Goal: Task Accomplishment & Management: Manage account settings

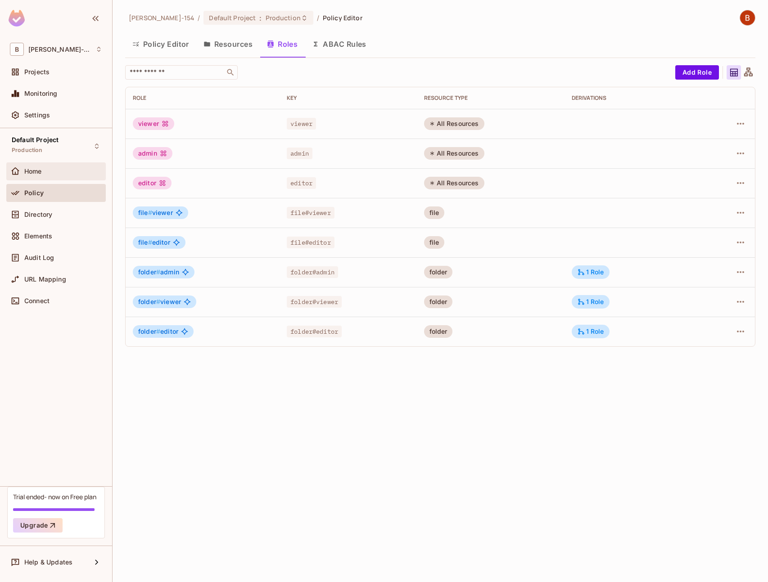
click at [50, 172] on div "Home" at bounding box center [63, 171] width 78 height 7
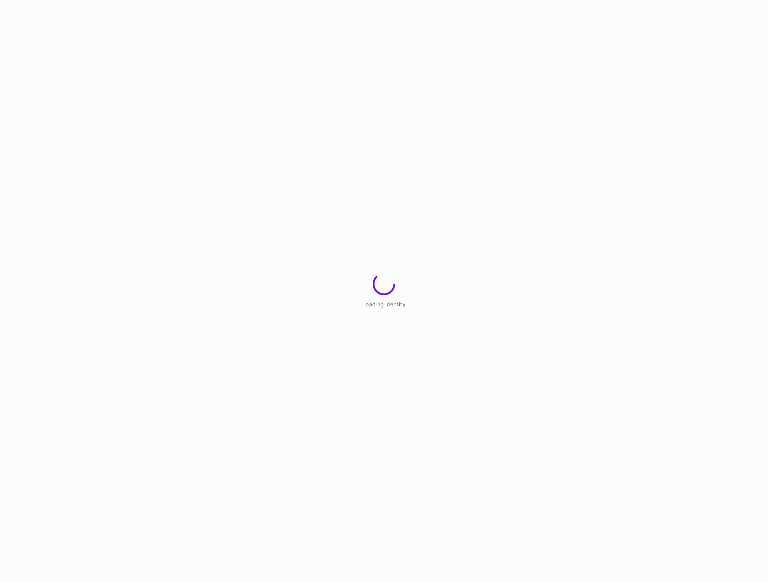
click at [45, 0] on html "Loading Identity" at bounding box center [384, 0] width 768 height 0
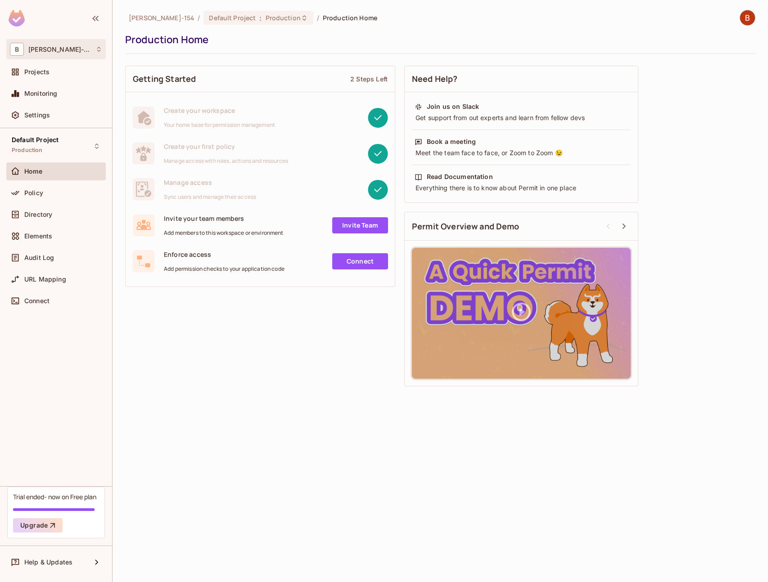
click at [59, 52] on div "B Bob-154" at bounding box center [56, 49] width 92 height 13
click at [61, 74] on span "Bob-154" at bounding box center [51, 76] width 65 height 9
click at [45, 118] on span "Settings" at bounding box center [37, 115] width 26 height 7
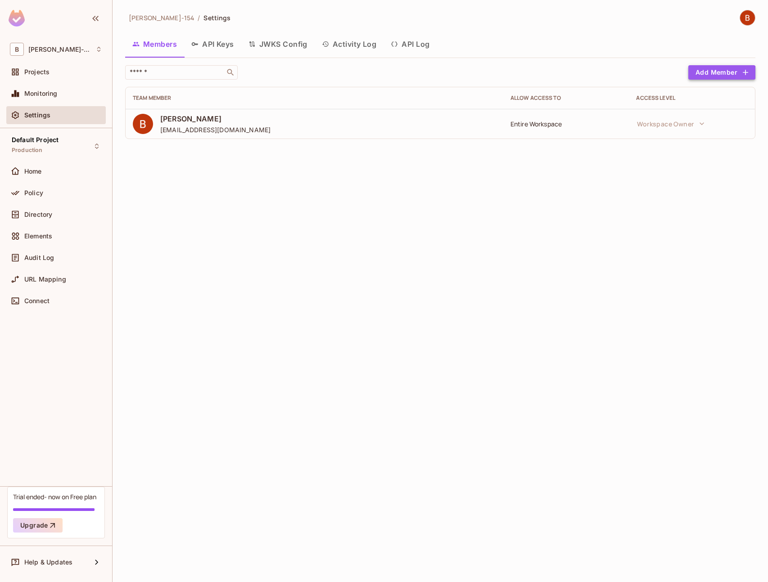
click at [708, 77] on button "Add Member" at bounding box center [721, 72] width 67 height 14
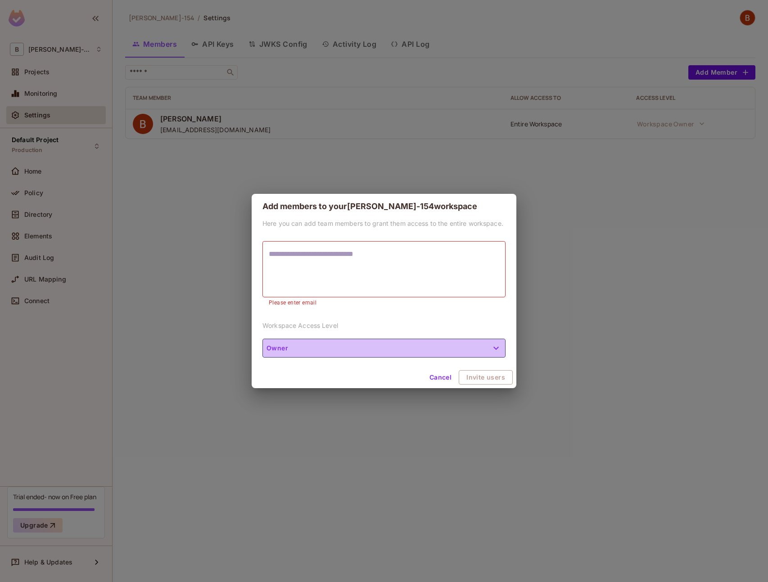
click at [356, 343] on button "Owner" at bounding box center [383, 348] width 243 height 19
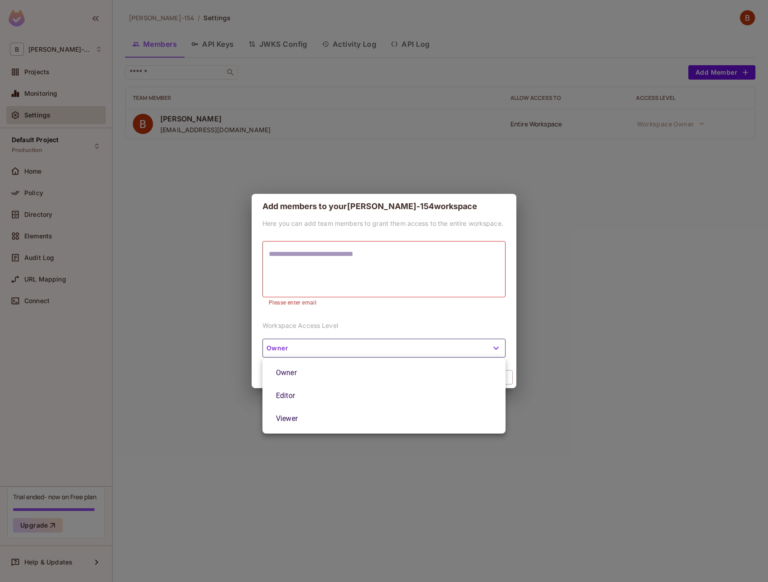
click at [362, 324] on div at bounding box center [384, 291] width 768 height 582
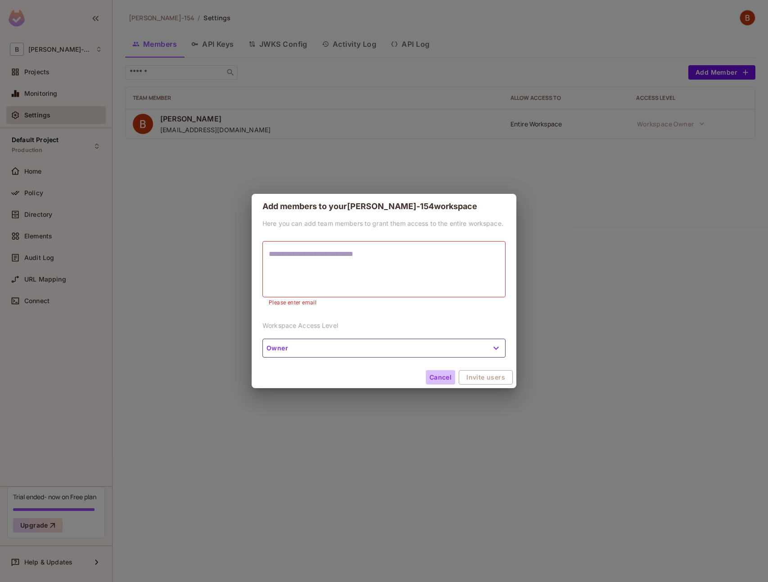
click at [447, 379] on button "Cancel" at bounding box center [440, 377] width 29 height 14
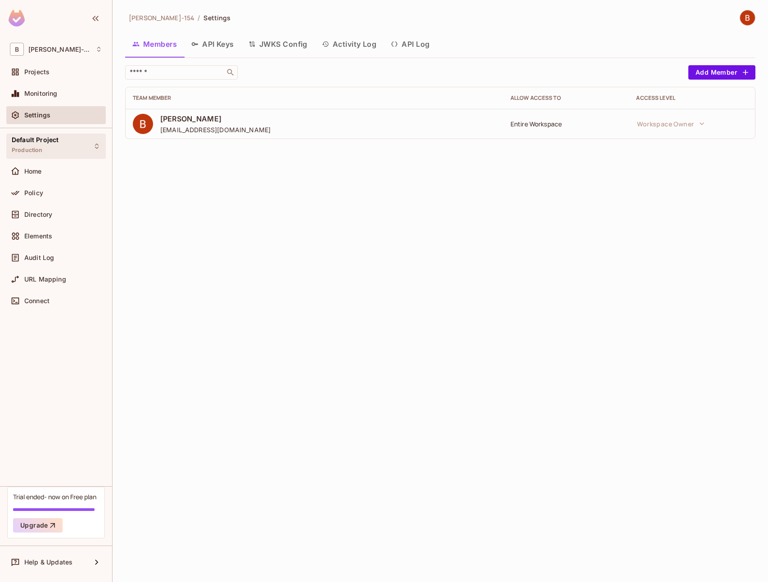
click at [62, 148] on div "Default Project Production" at bounding box center [55, 146] width 99 height 25
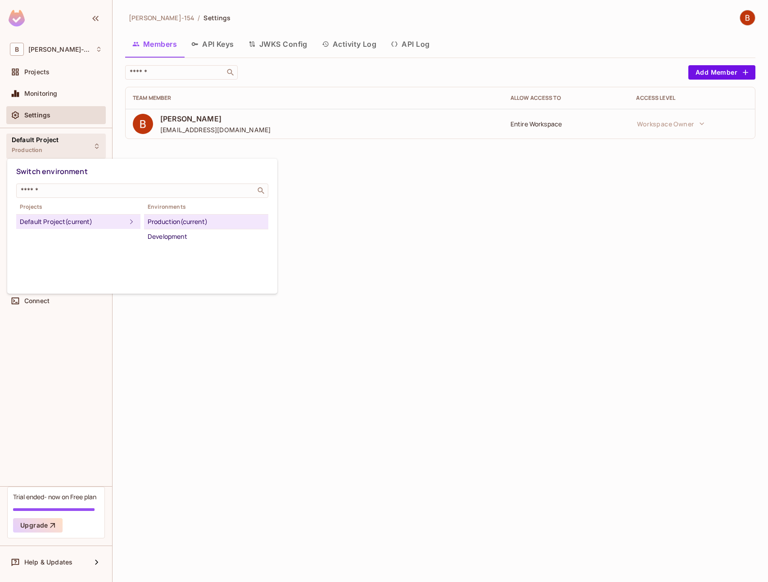
click at [62, 148] on div at bounding box center [384, 291] width 768 height 582
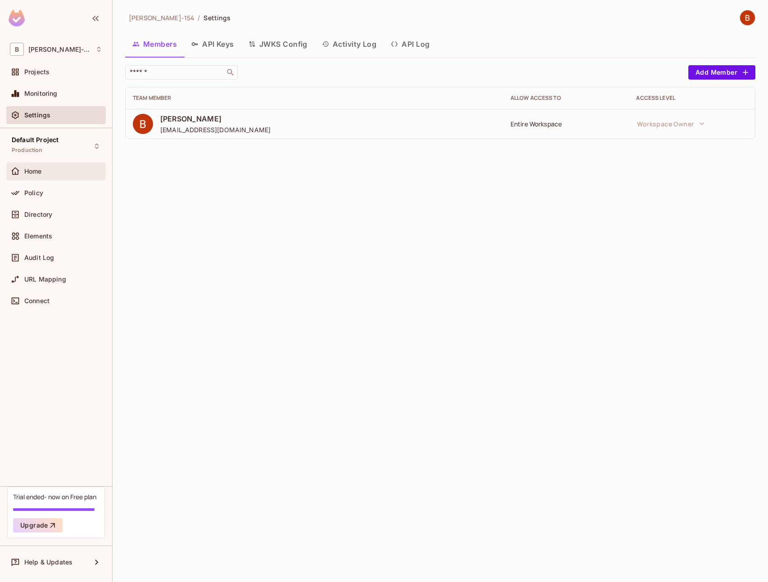
click at [51, 169] on div "Home" at bounding box center [63, 171] width 78 height 7
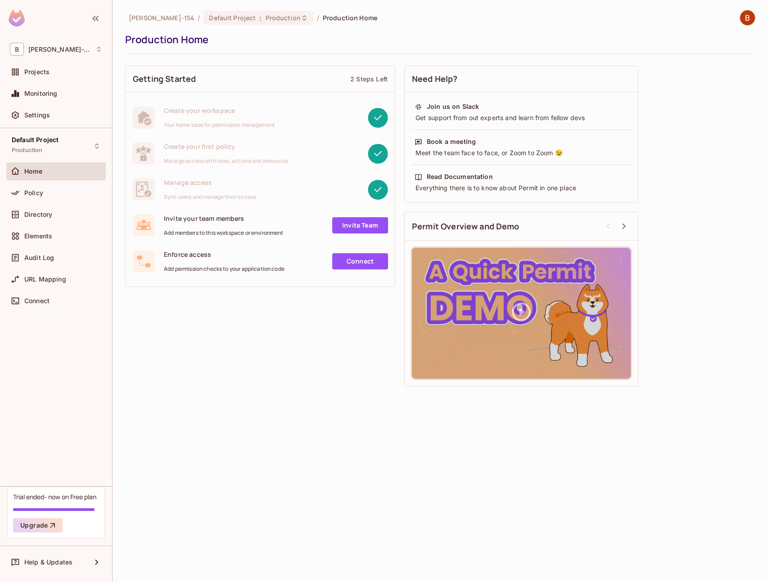
click at [369, 230] on link "Invite Team" at bounding box center [360, 225] width 56 height 16
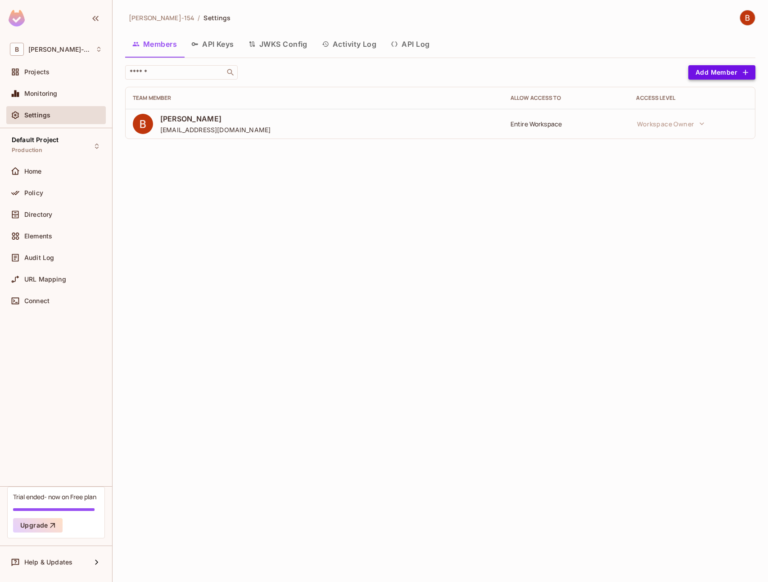
click at [700, 77] on button "Add Member" at bounding box center [721, 72] width 67 height 14
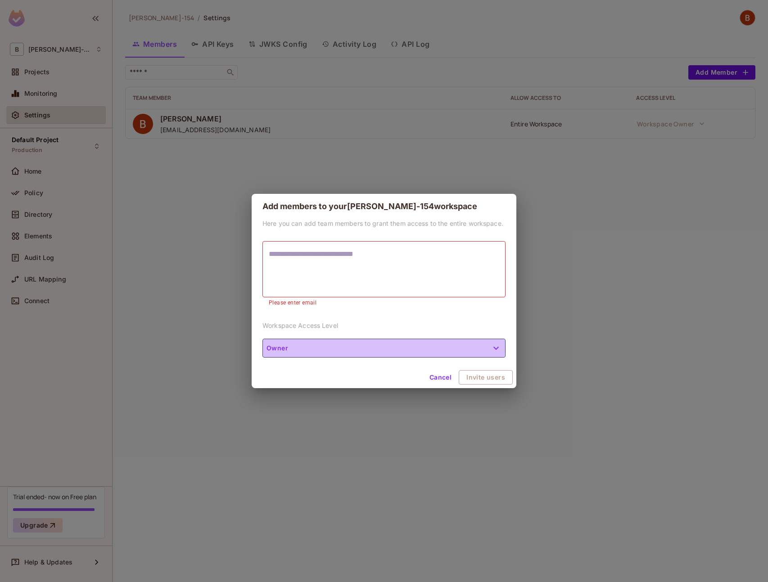
click at [346, 340] on button "Owner" at bounding box center [383, 348] width 243 height 19
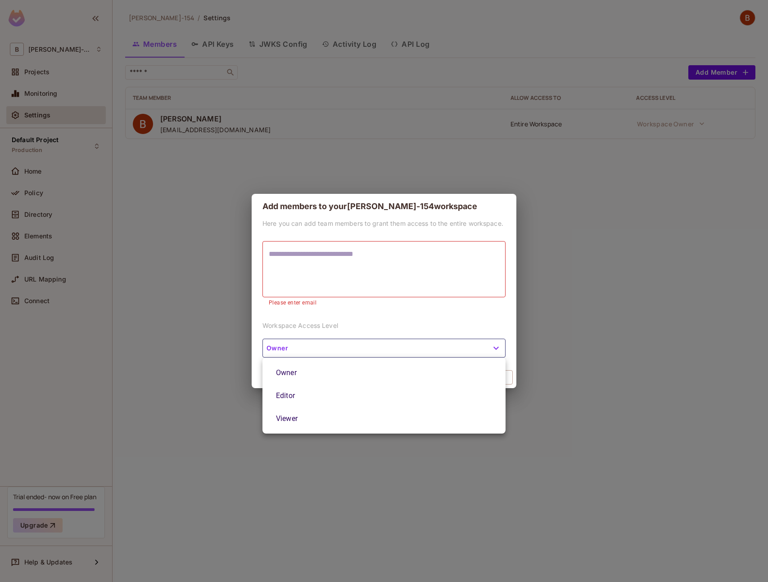
click at [315, 400] on li "Editor" at bounding box center [383, 395] width 243 height 23
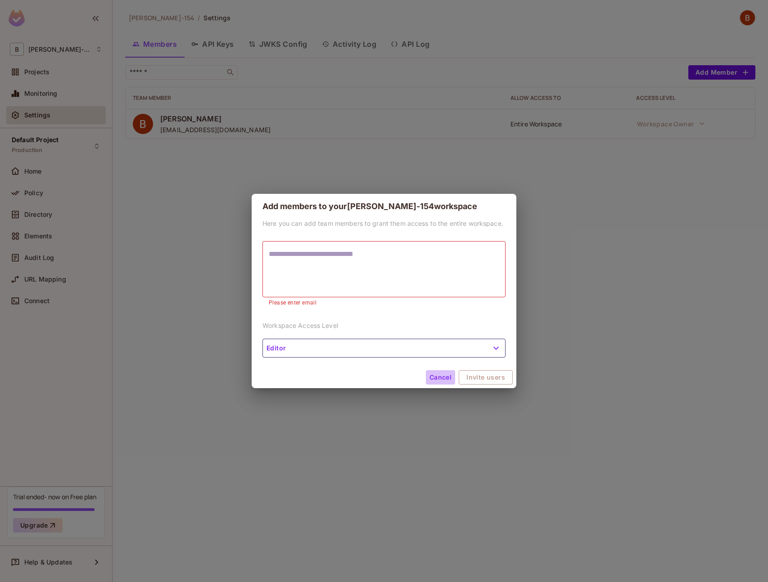
click at [446, 376] on button "Cancel" at bounding box center [440, 377] width 29 height 14
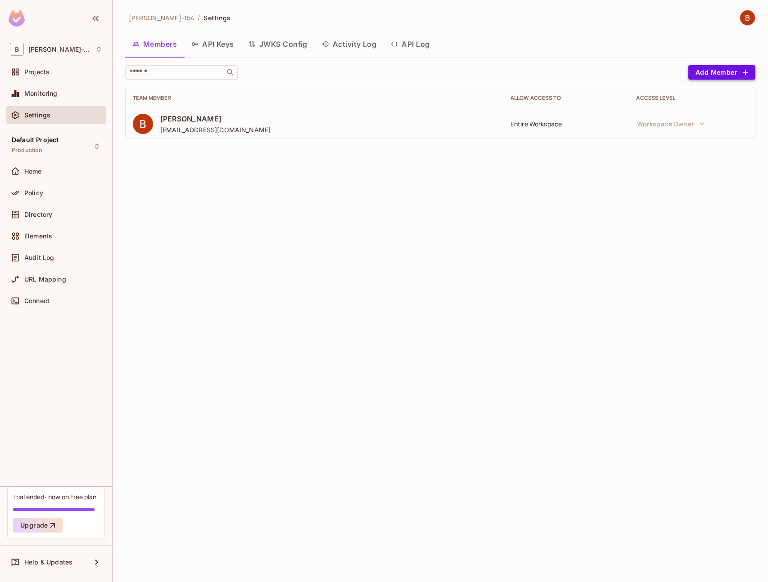
click at [714, 77] on button "Add Member" at bounding box center [721, 72] width 67 height 14
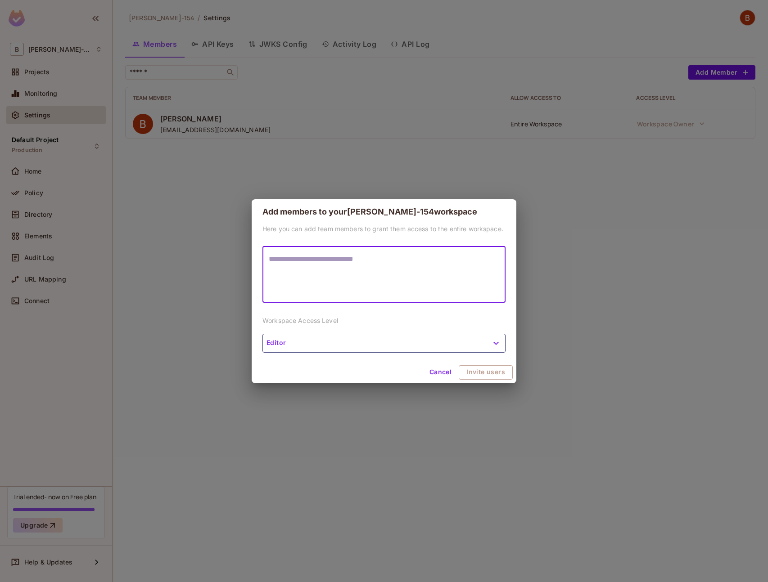
click at [435, 373] on button "Cancel" at bounding box center [440, 372] width 29 height 14
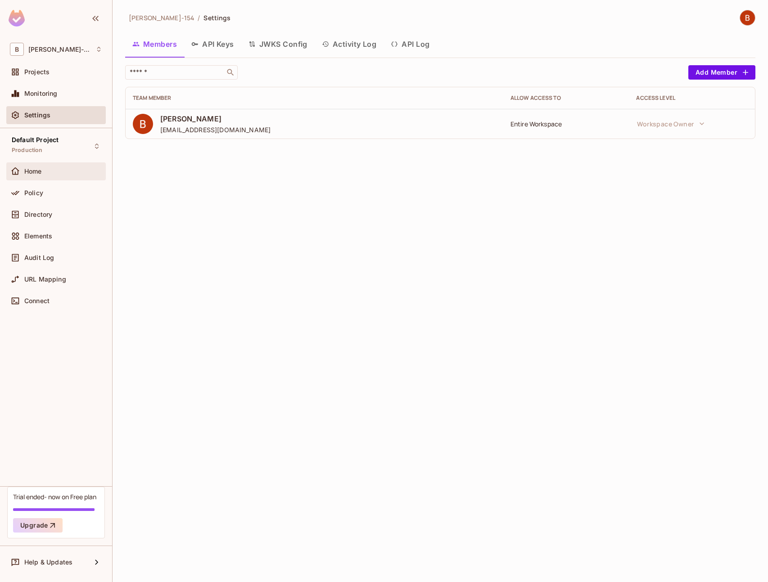
click at [76, 179] on div "Home" at bounding box center [55, 171] width 99 height 18
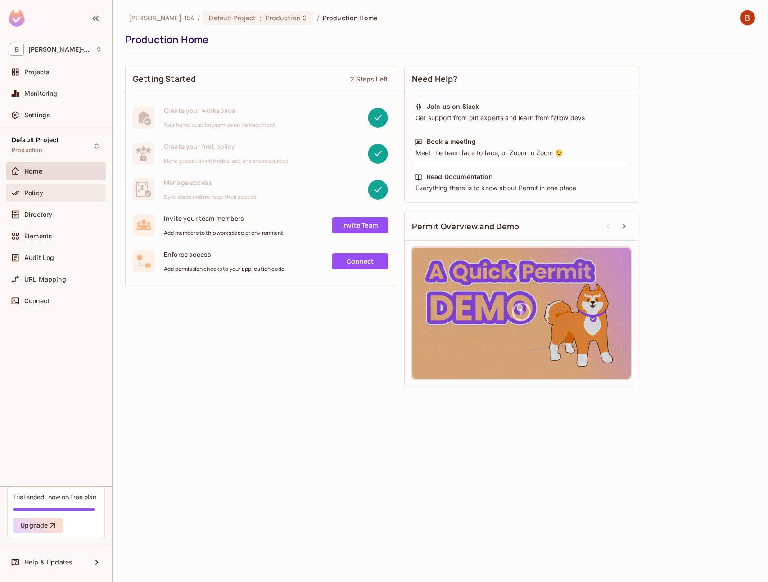
click at [77, 189] on div "Policy" at bounding box center [63, 192] width 78 height 7
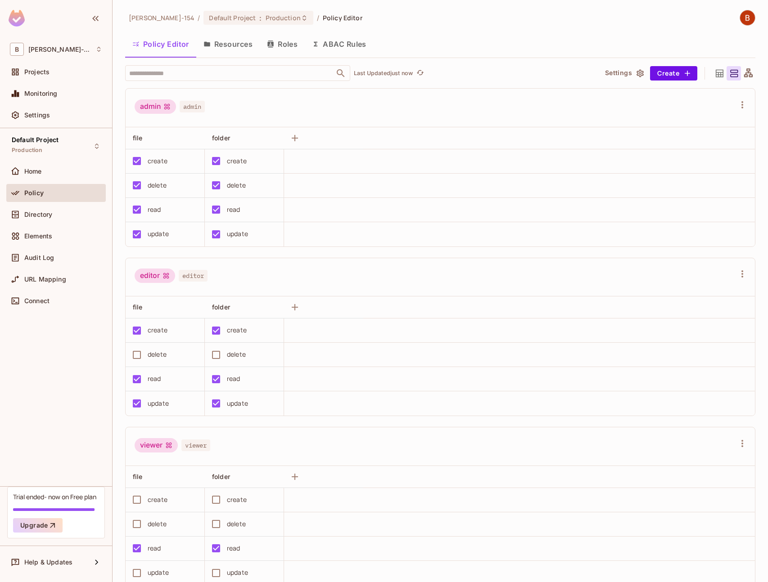
click at [601, 73] on button "Settings" at bounding box center [623, 73] width 45 height 14
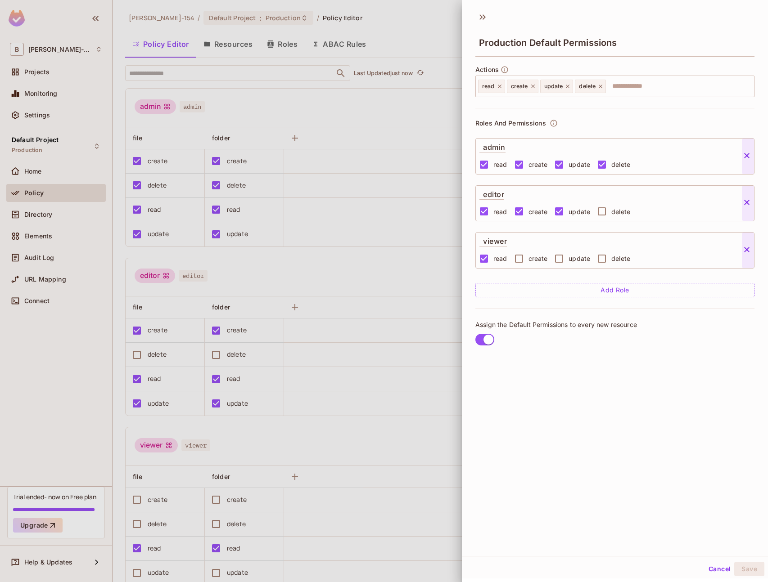
click at [411, 82] on div at bounding box center [384, 291] width 768 height 582
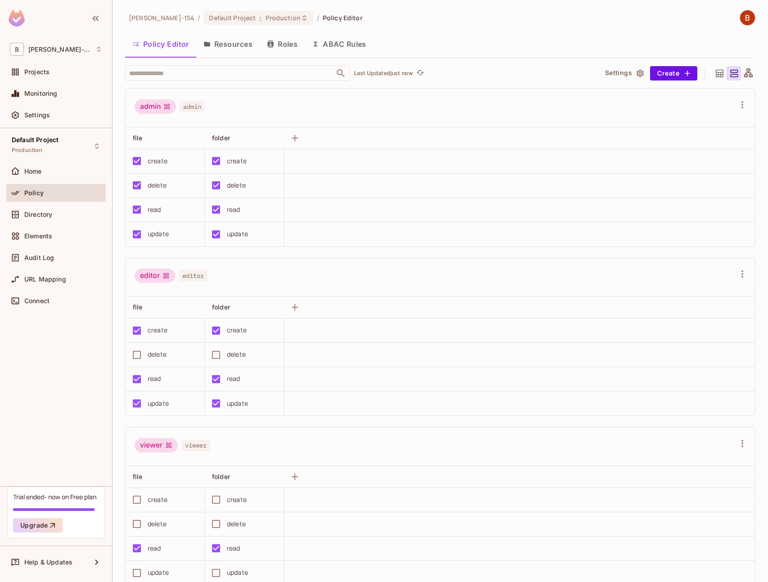
click at [740, 18] on img at bounding box center [747, 17] width 15 height 15
drag, startPoint x: 503, startPoint y: 42, endPoint x: 485, endPoint y: 44, distance: 18.1
click at [503, 42] on div at bounding box center [384, 291] width 768 height 582
click at [60, 217] on div "Directory" at bounding box center [63, 214] width 78 height 7
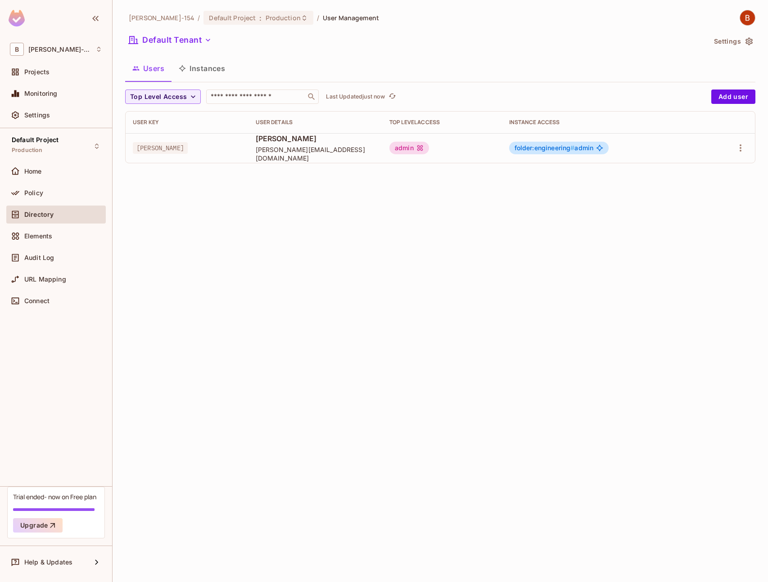
click at [737, 40] on button "Settings" at bounding box center [732, 41] width 45 height 14
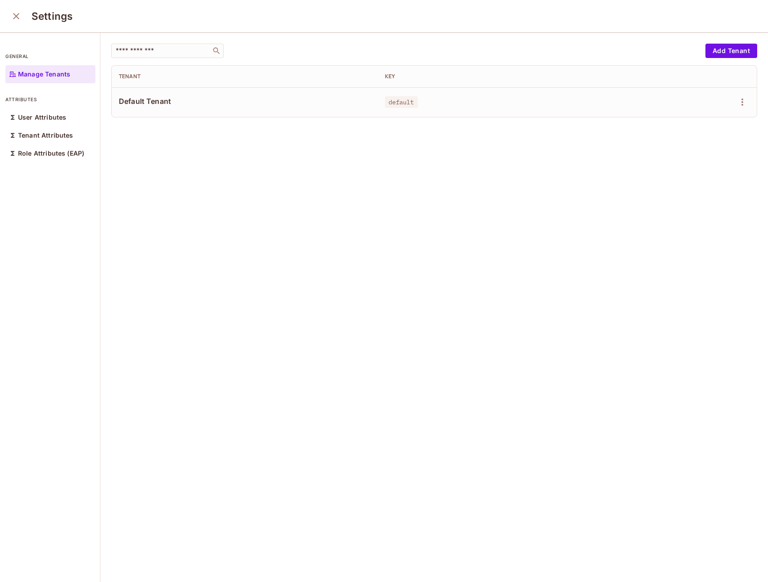
click at [720, 102] on div at bounding box center [699, 102] width 99 height 14
click at [737, 102] on icon "button" at bounding box center [742, 102] width 11 height 11
click at [696, 128] on li "Edit" at bounding box center [690, 123] width 80 height 20
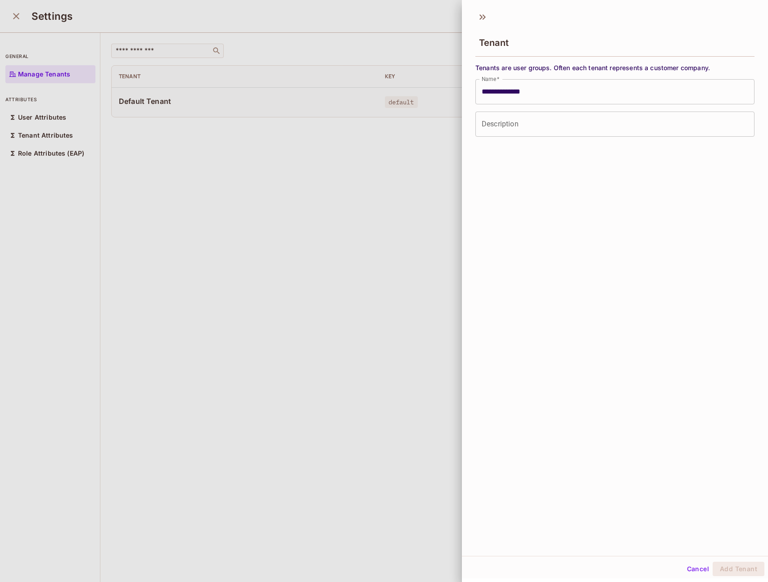
click at [332, 199] on div at bounding box center [384, 291] width 768 height 582
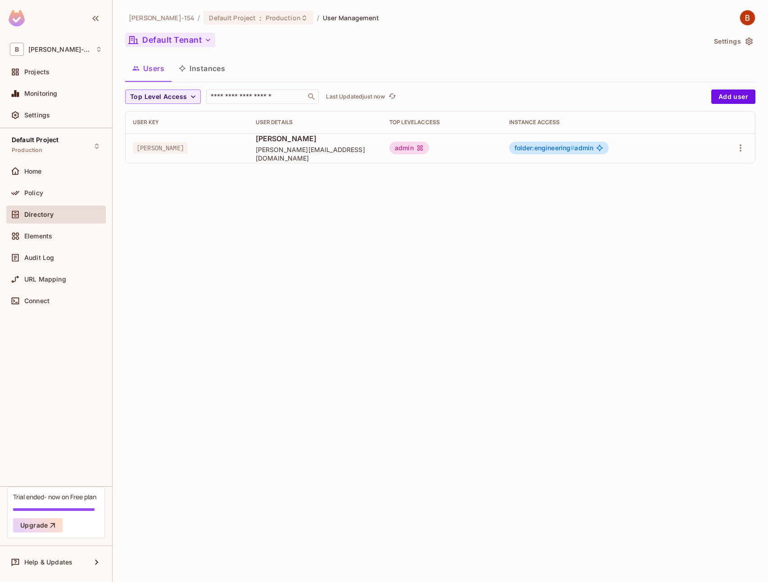
click at [197, 45] on button "Default Tenant" at bounding box center [170, 40] width 90 height 14
click at [289, 49] on div at bounding box center [384, 291] width 768 height 582
click at [50, 144] on div "Default Project Production" at bounding box center [35, 145] width 47 height 19
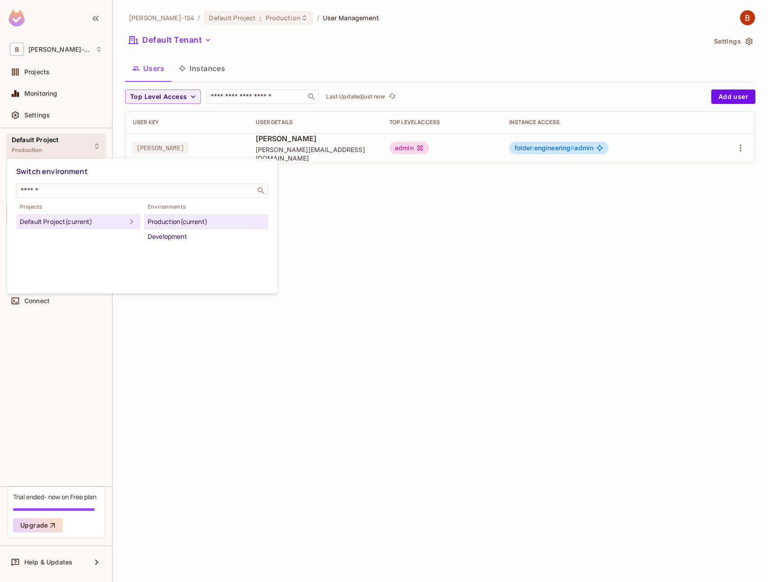
click at [50, 144] on div at bounding box center [384, 291] width 768 height 582
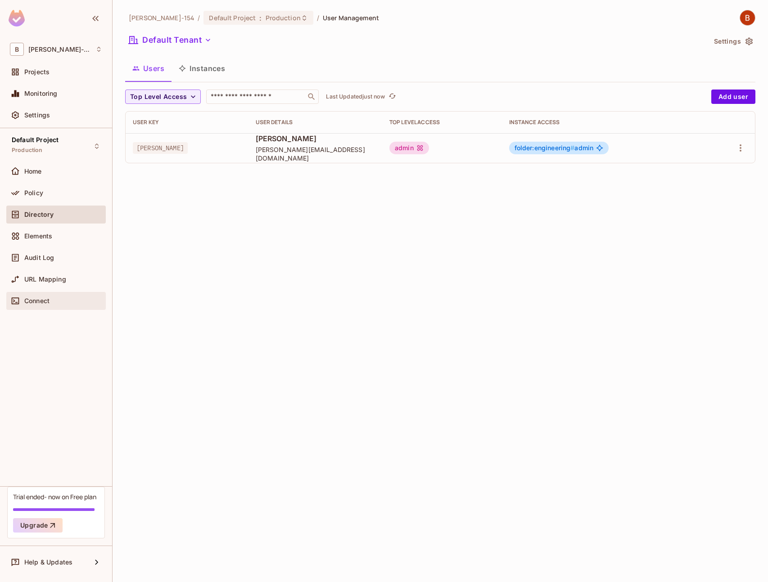
click at [61, 305] on div "Connect" at bounding box center [56, 301] width 92 height 11
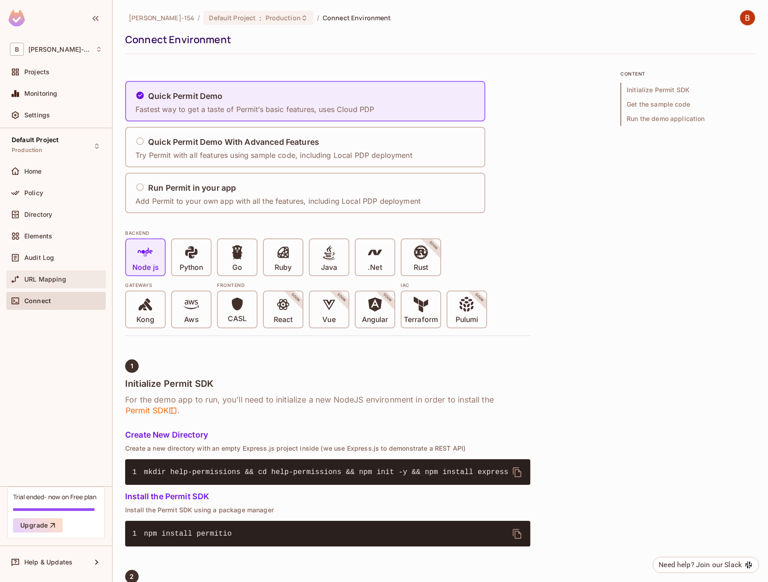
click at [68, 276] on div "URL Mapping" at bounding box center [63, 279] width 78 height 7
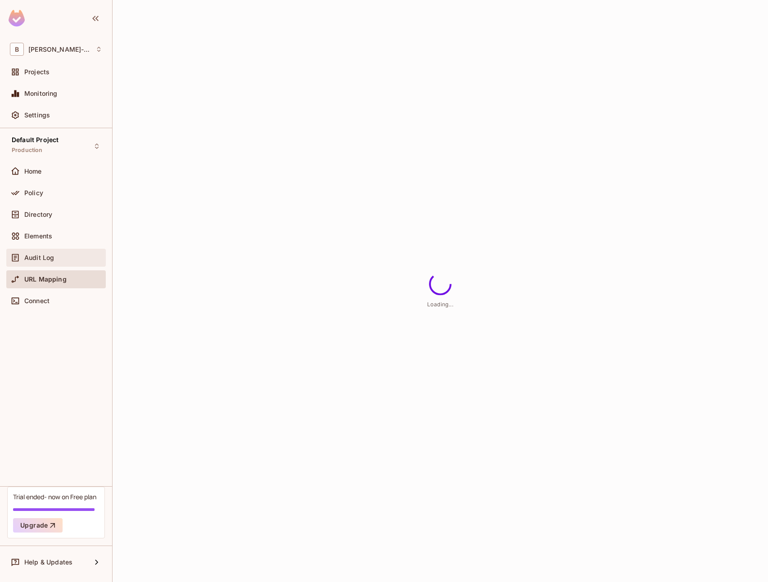
click at [59, 259] on div "Audit Log" at bounding box center [63, 257] width 78 height 7
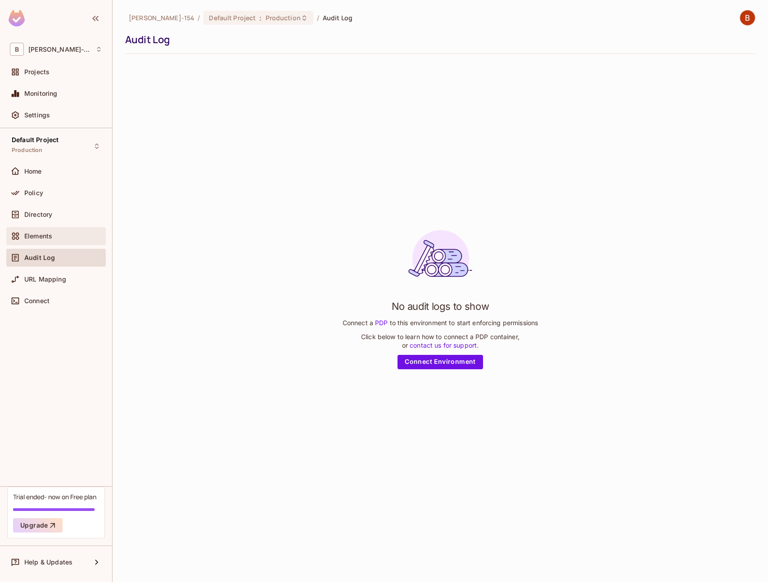
click at [61, 239] on div "Elements" at bounding box center [63, 236] width 78 height 7
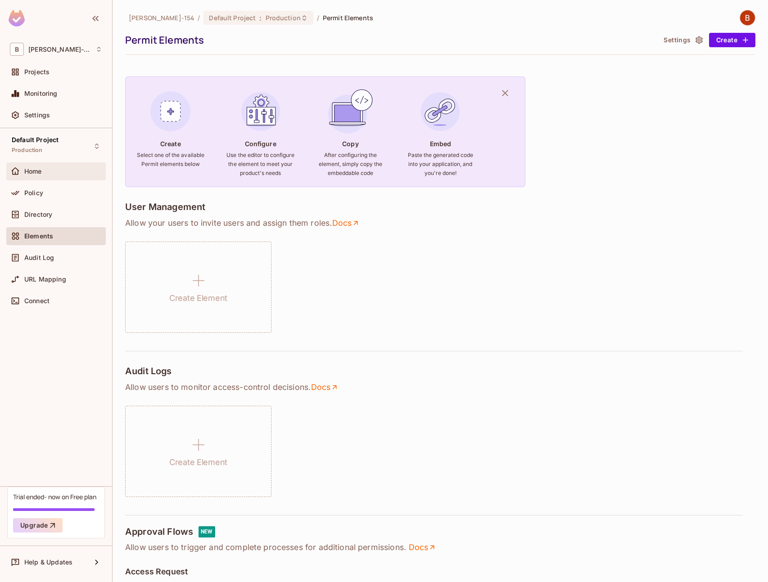
click at [46, 163] on div "Home" at bounding box center [55, 171] width 99 height 18
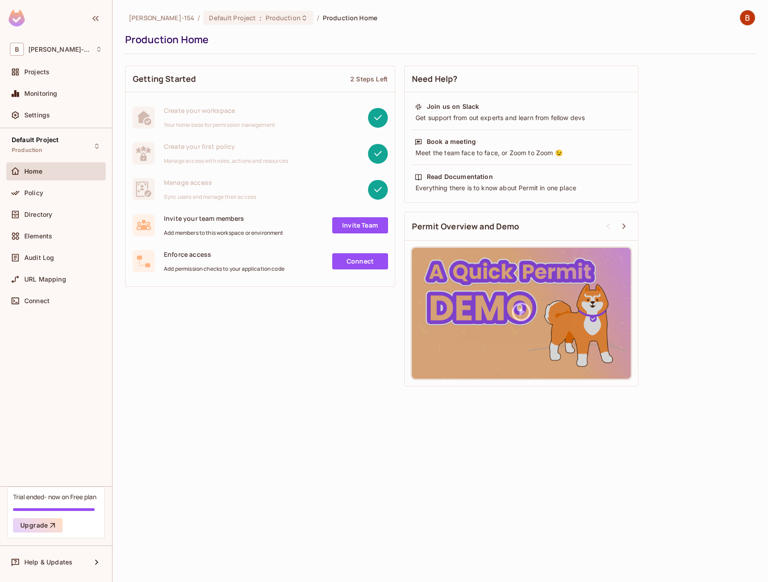
click at [351, 264] on link "Connect" at bounding box center [360, 261] width 56 height 16
click at [351, 222] on link "Invite Team" at bounding box center [360, 225] width 56 height 16
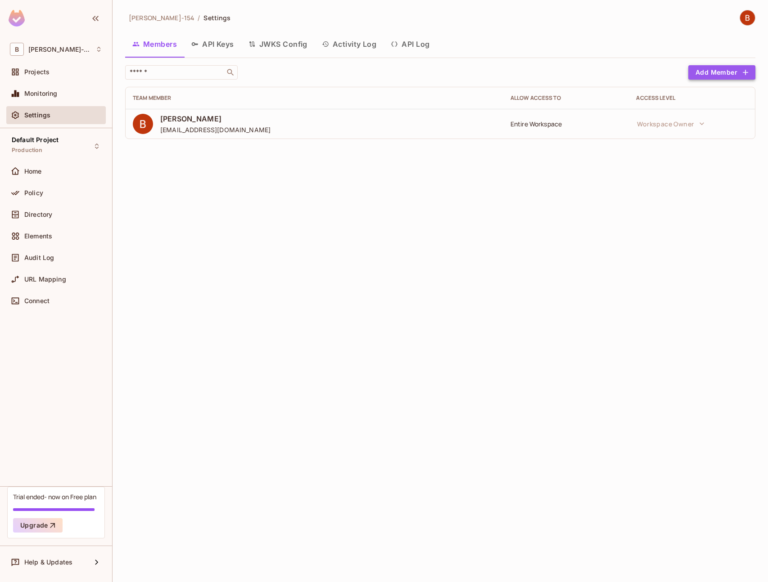
click at [719, 76] on button "Add Member" at bounding box center [721, 72] width 67 height 14
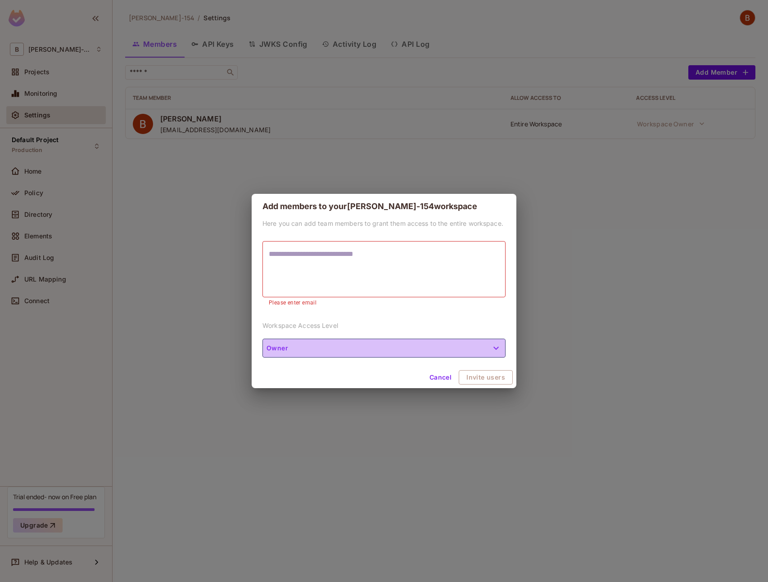
click at [409, 346] on button "Owner" at bounding box center [383, 348] width 243 height 19
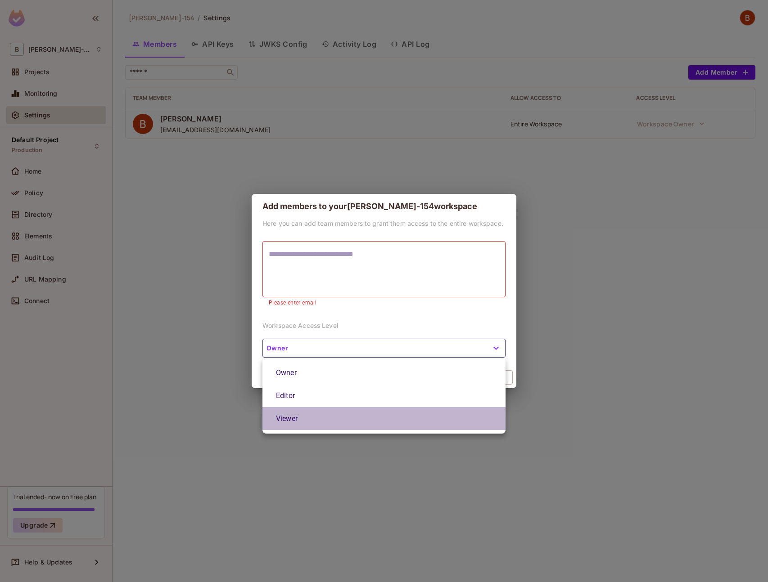
click at [324, 422] on li "Viewer" at bounding box center [383, 418] width 243 height 23
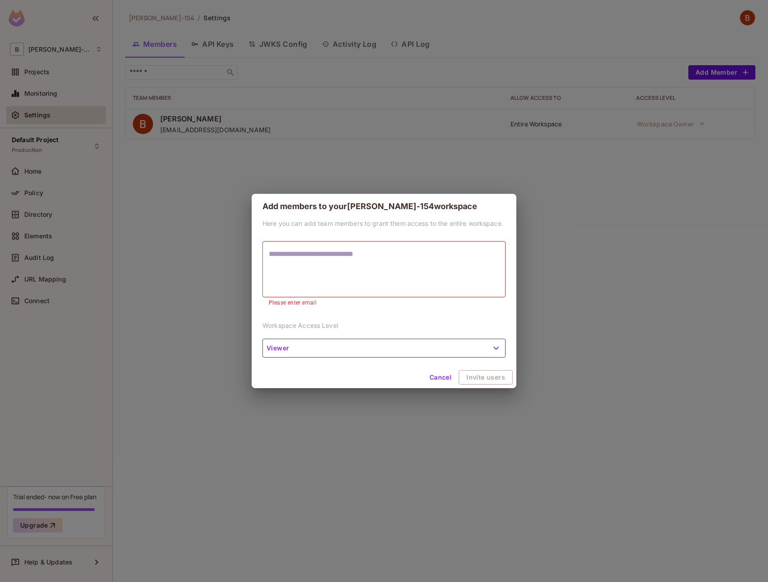
click at [439, 380] on button "Cancel" at bounding box center [440, 377] width 29 height 14
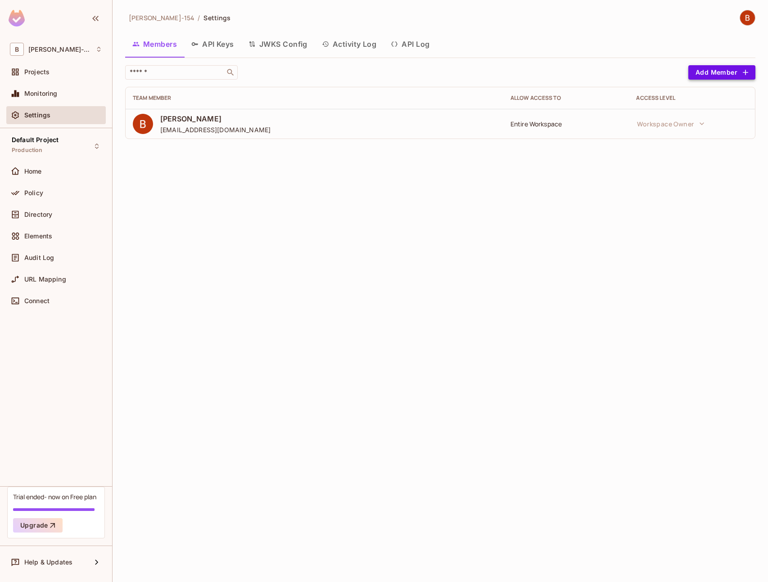
click at [698, 73] on button "Add Member" at bounding box center [721, 72] width 67 height 14
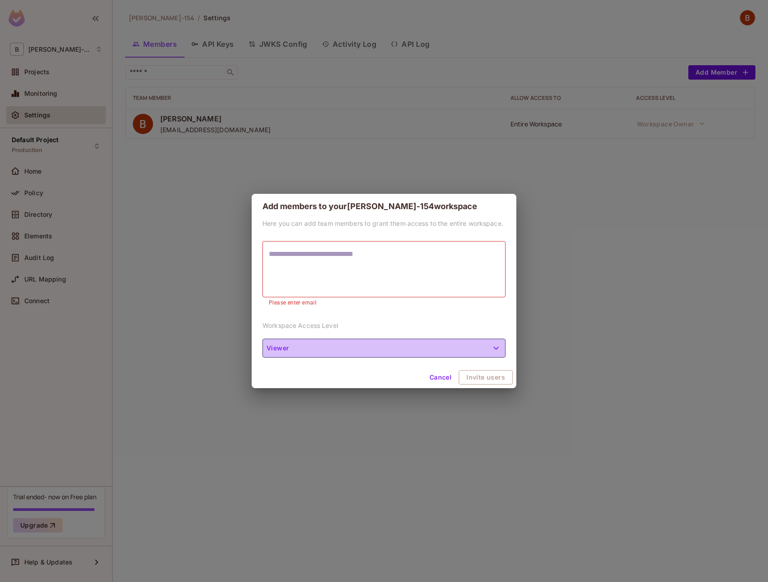
click at [334, 339] on button "Viewer" at bounding box center [383, 348] width 243 height 19
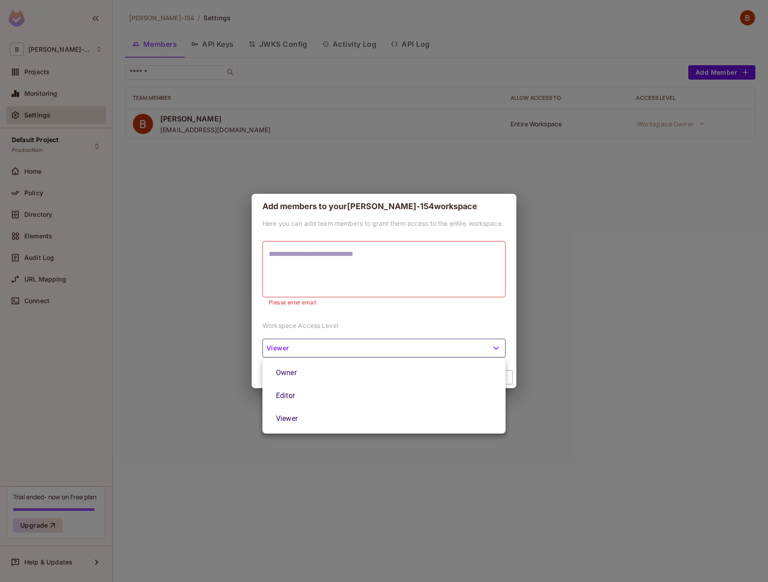
click at [394, 275] on div at bounding box center [384, 291] width 768 height 582
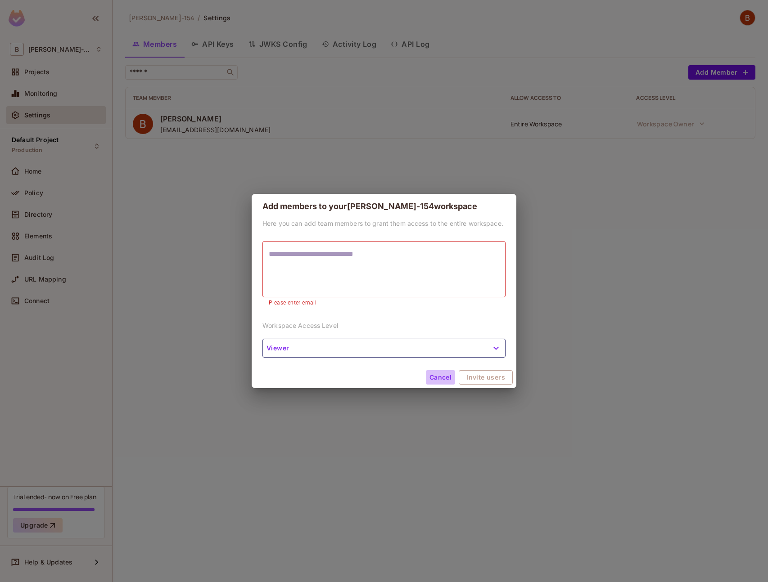
click at [446, 377] on button "Cancel" at bounding box center [440, 377] width 29 height 14
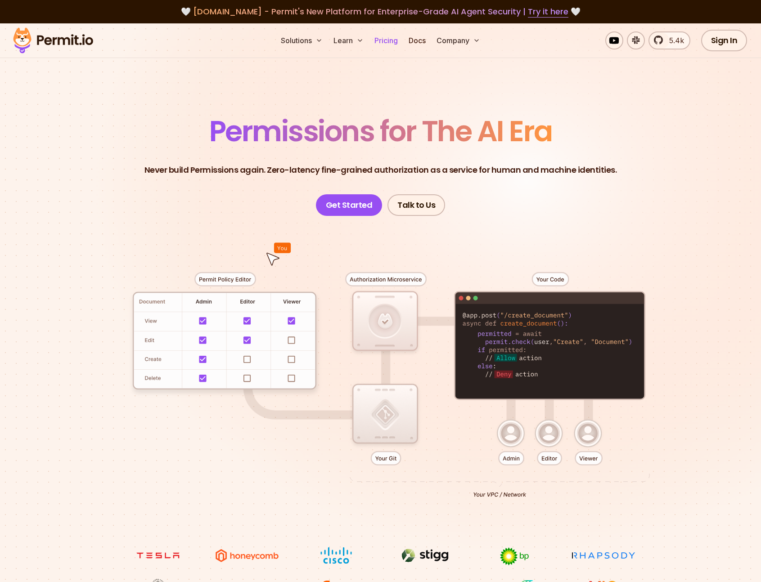
click at [374, 36] on link "Pricing" at bounding box center [386, 41] width 31 height 18
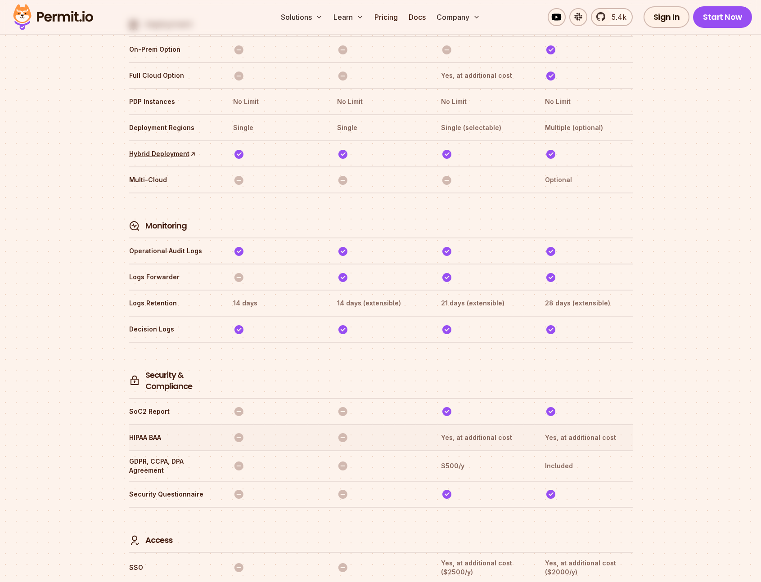
scroll to position [2376, 0]
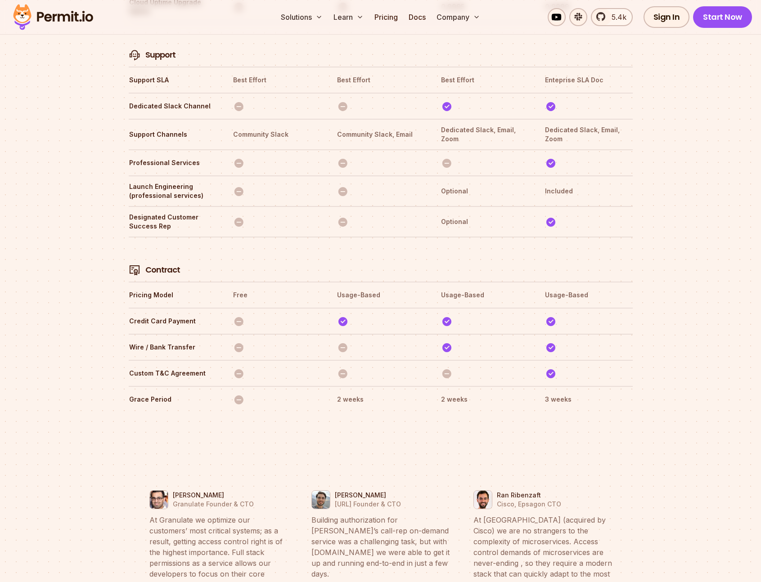
scroll to position [3104, 0]
